Goal: Navigation & Orientation: Find specific page/section

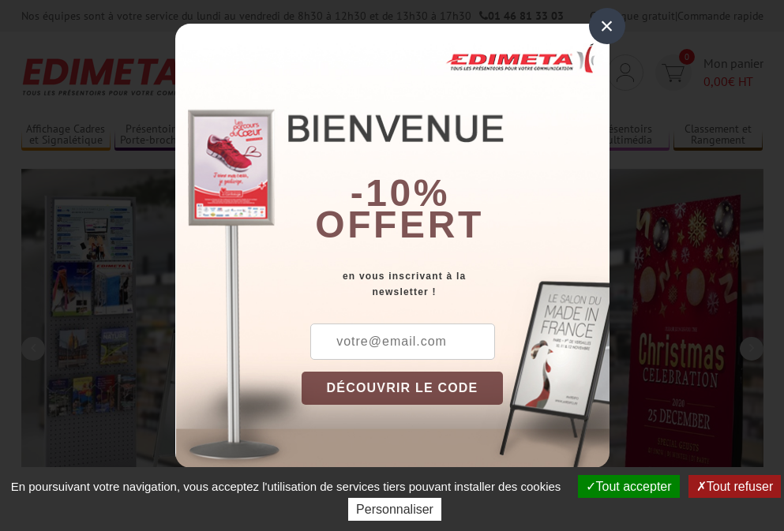
click at [626, 486] on button "Tout accepter" at bounding box center [629, 486] width 102 height 23
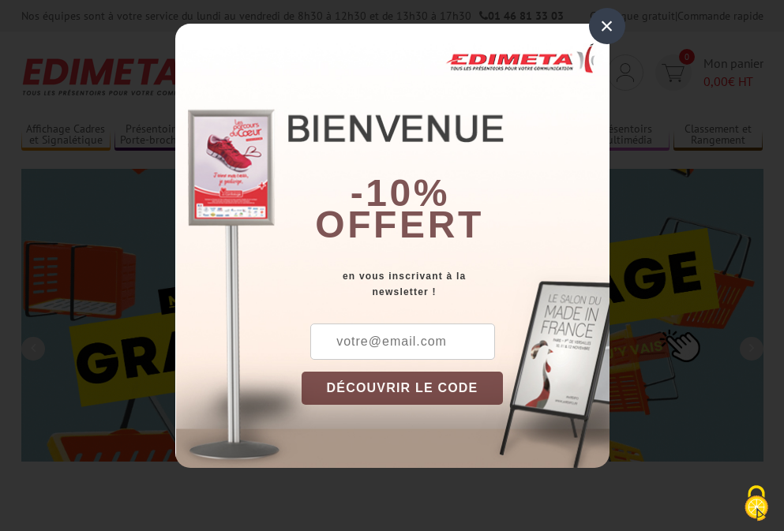
click at [606, 25] on div "×" at bounding box center [607, 26] width 36 height 36
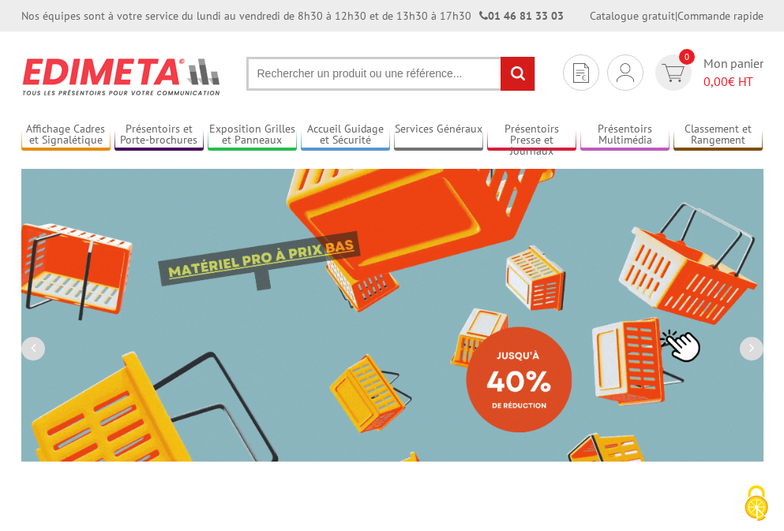
click at [0, 0] on div "Nos équipes sont à votre service du [DATE] au [DATE] de 8h30 à 12h30 et de 13h3…" at bounding box center [392, 16] width 784 height 32
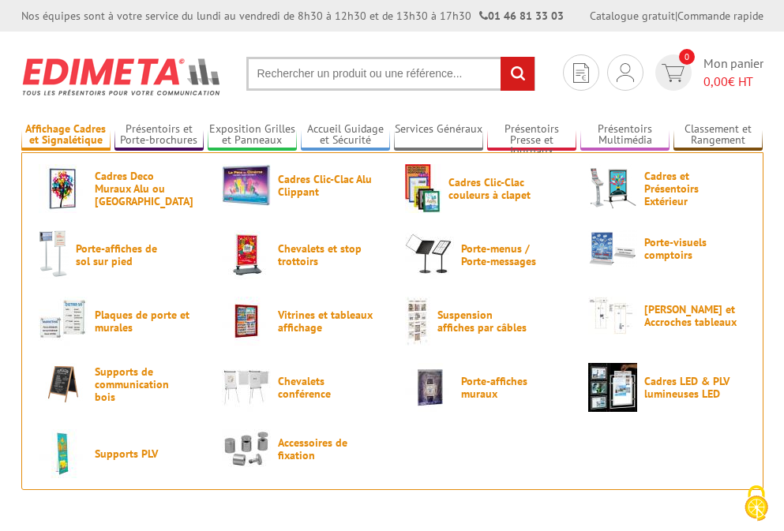
click at [65, 135] on link "Affichage Cadres et Signalétique" at bounding box center [65, 135] width 89 height 26
